Goal: Information Seeking & Learning: Learn about a topic

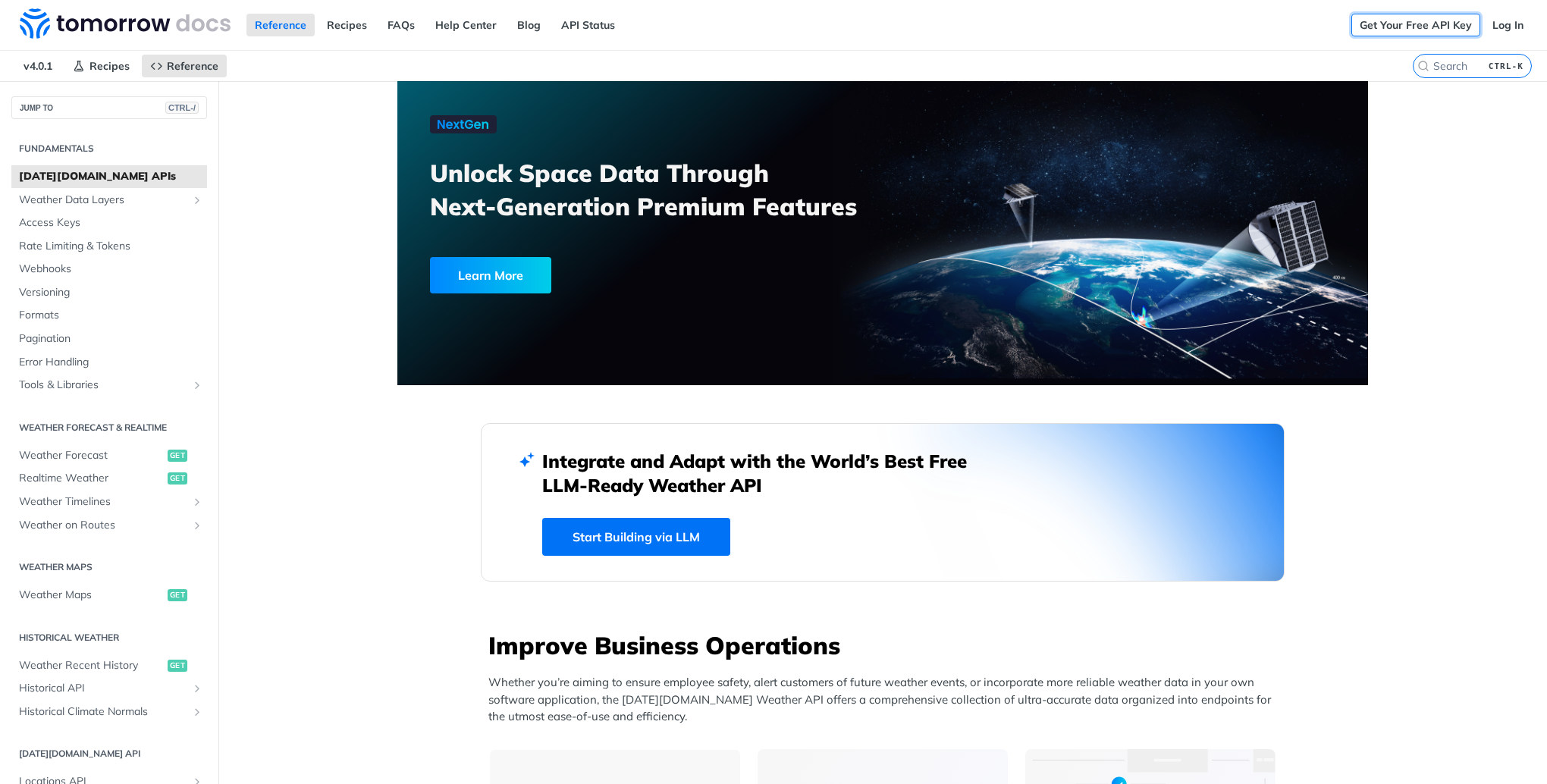
click at [1438, 27] on link "Get Your Free API Key" at bounding box center [1415, 25] width 129 height 23
click at [1506, 26] on link "Log In" at bounding box center [1508, 25] width 48 height 23
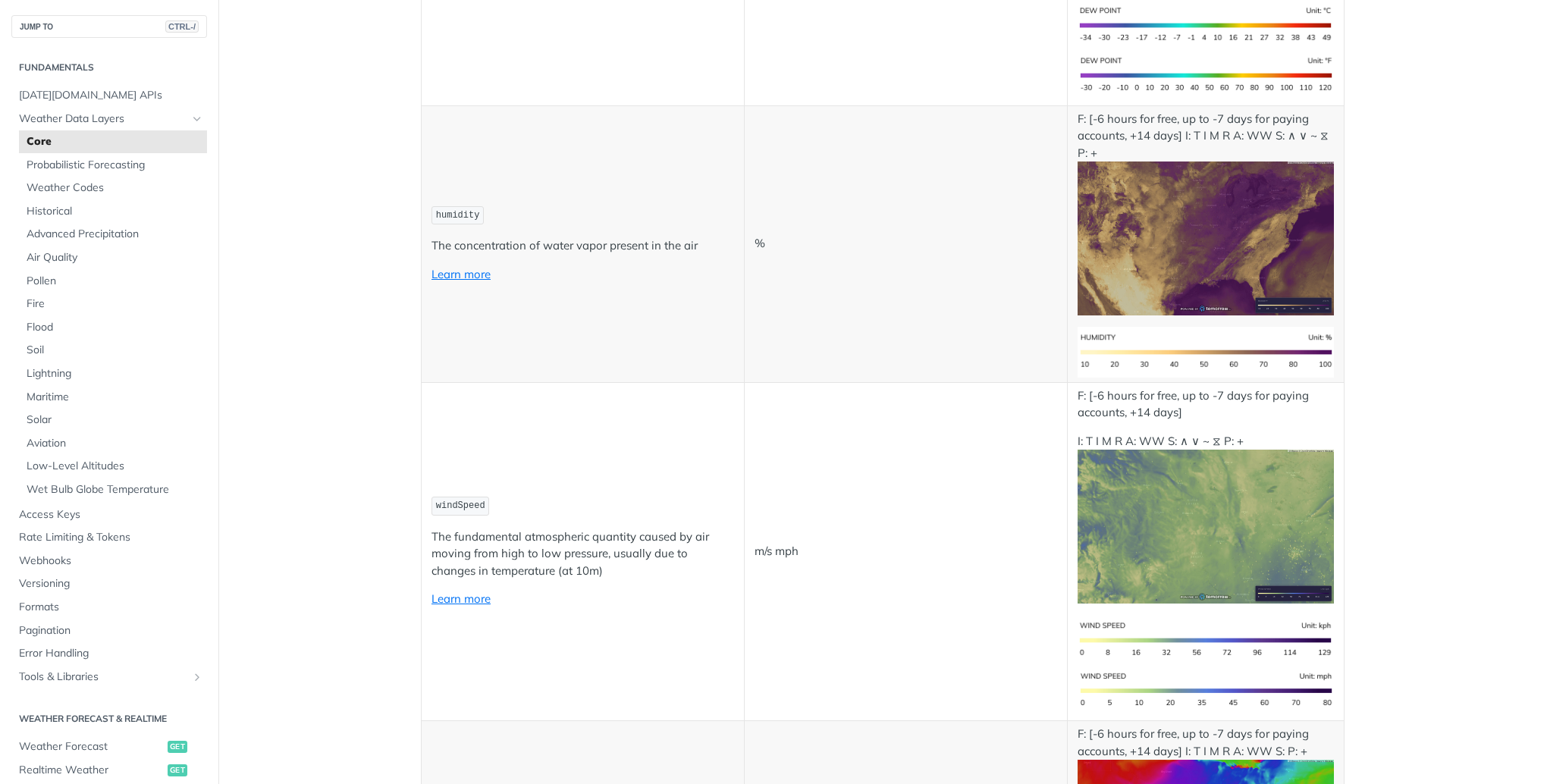
scroll to position [1011, 0]
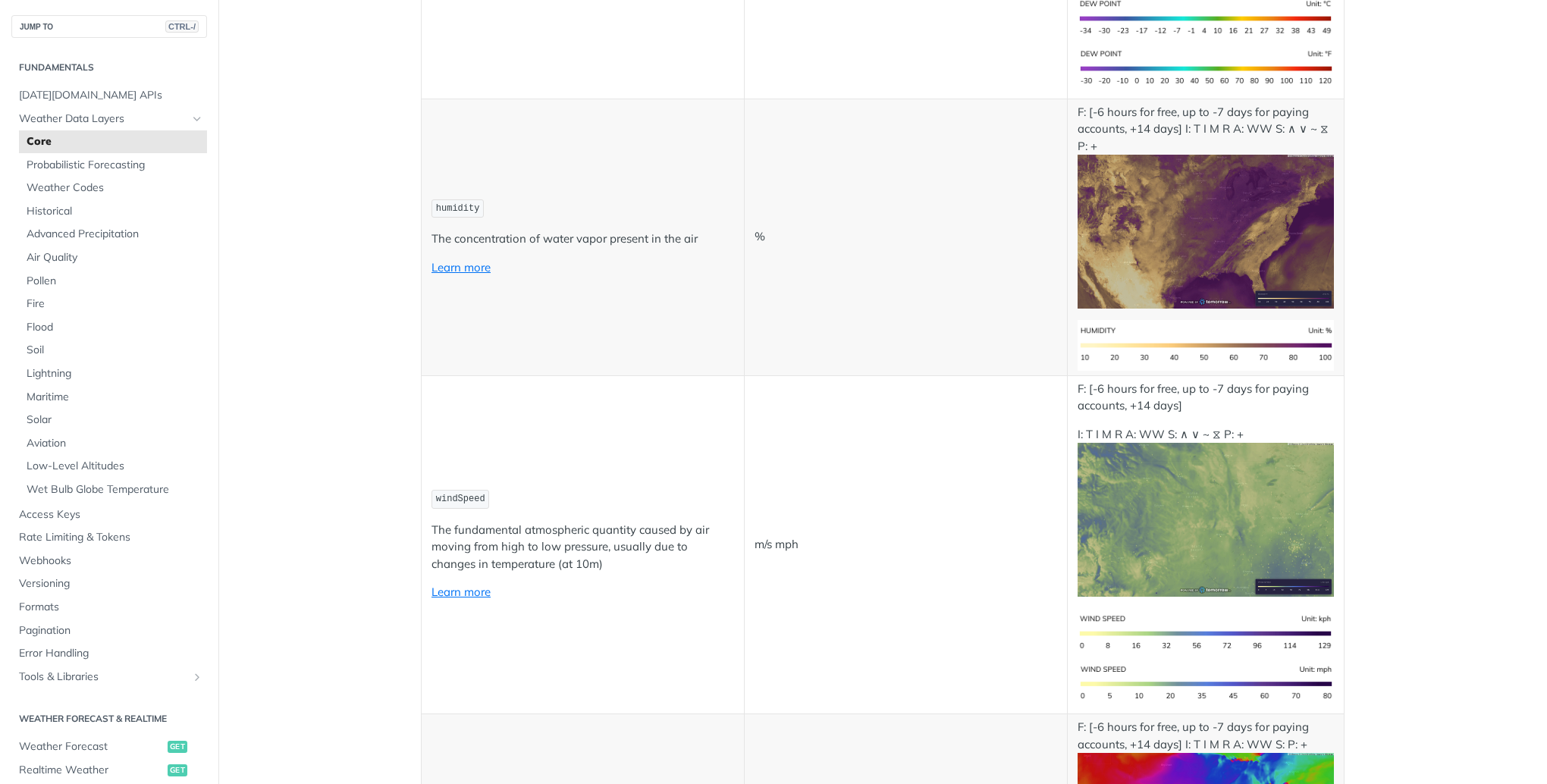
click at [460, 260] on p "Learn more" at bounding box center [582, 268] width 302 height 17
click at [461, 265] on link "Learn more" at bounding box center [461, 268] width 59 height 15
